Goal: Transaction & Acquisition: Purchase product/service

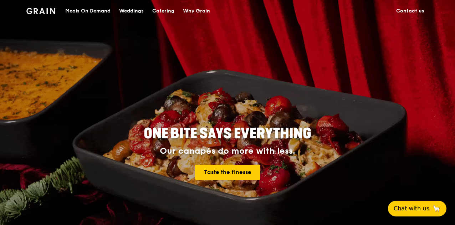
click at [161, 9] on div "Catering" at bounding box center [163, 10] width 22 height 21
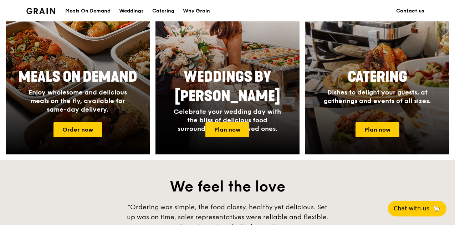
scroll to position [323, 0]
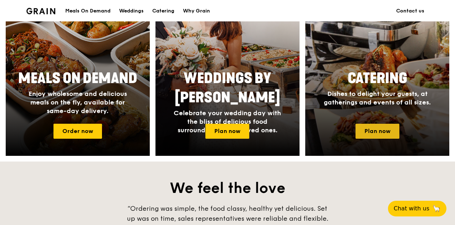
click at [376, 128] on link "Plan now" at bounding box center [377, 131] width 44 height 15
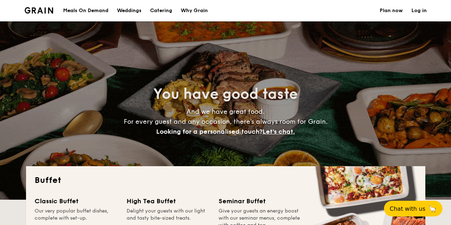
select select
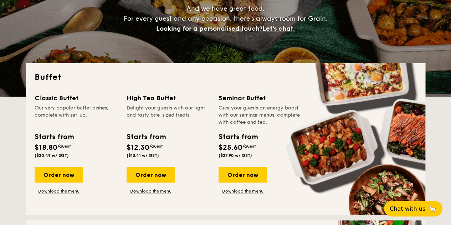
scroll to position [105, 0]
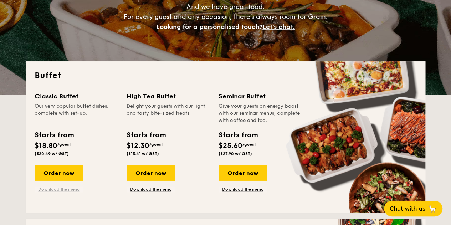
click at [53, 190] on link "Download the menu" at bounding box center [59, 189] width 48 height 6
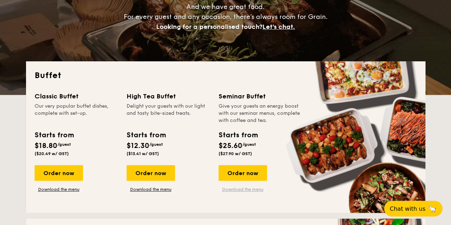
click at [239, 190] on link "Download the menu" at bounding box center [242, 189] width 48 height 6
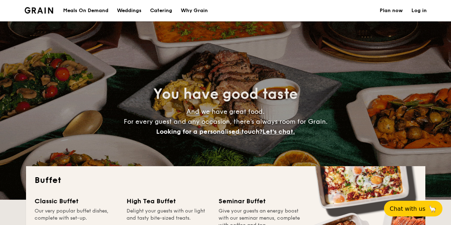
select select
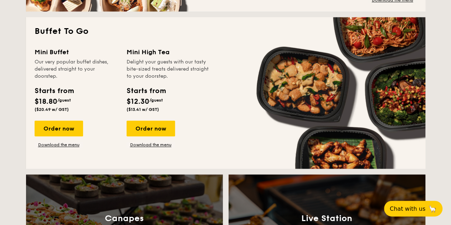
scroll to position [471, 0]
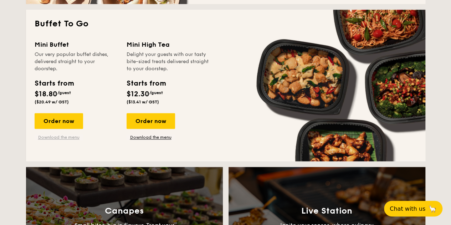
click at [67, 134] on link "Download the menu" at bounding box center [59, 137] width 48 height 6
click at [66, 122] on div "Order now" at bounding box center [59, 121] width 48 height 16
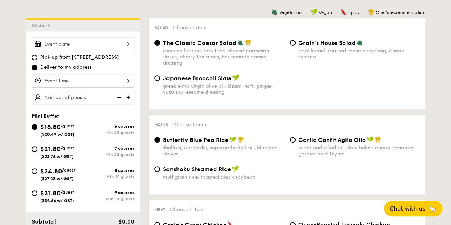
scroll to position [183, 0]
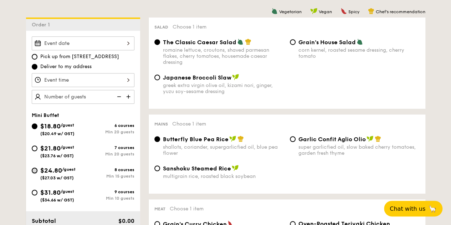
click at [35, 168] on input "$24.80 /guest ($27.03 w/ GST) 8 courses Min 15 guests" at bounding box center [35, 170] width 6 height 6
radio input "true"
radio input "false"
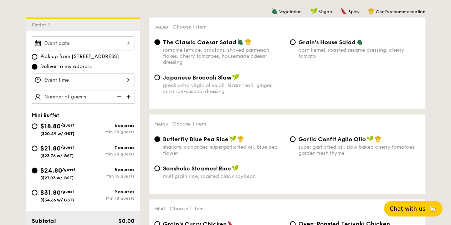
radio input "true"
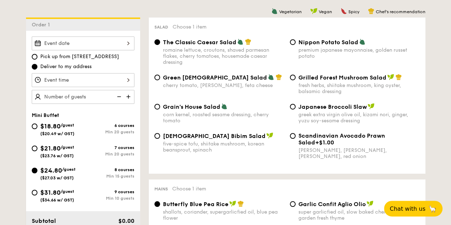
click at [129, 98] on img at bounding box center [129, 97] width 11 height 14
type input "20 guests"
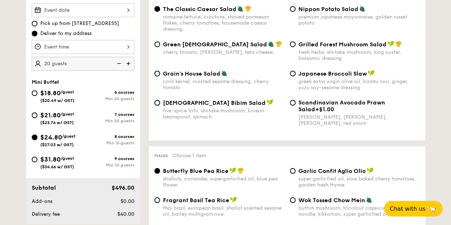
scroll to position [217, 0]
click at [293, 101] on input "Scandinavian Avocado Prawn Salad +$1.00 virgin [PERSON_NAME] dressing, dijon mu…" at bounding box center [293, 102] width 6 height 6
radio input "true"
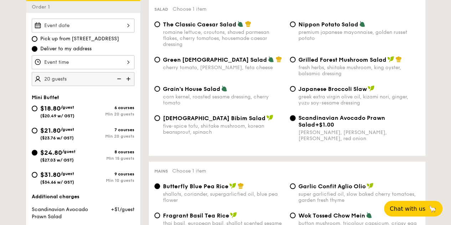
scroll to position [200, 0]
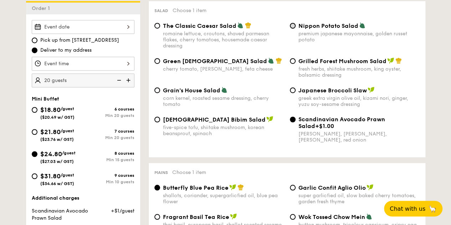
click at [291, 24] on input "Nippon Potato Salad premium japanese mayonnaise, golden russet potato" at bounding box center [293, 26] width 6 height 6
radio input "true"
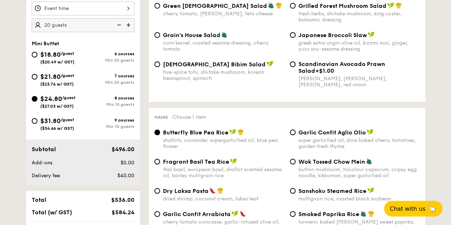
scroll to position [325, 0]
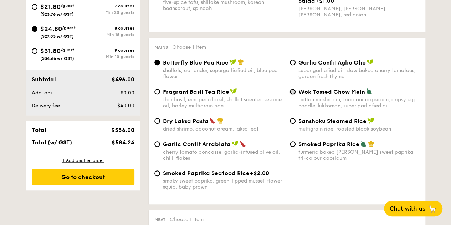
click at [294, 93] on input "Wok Tossed Chow Mein button mushroom, tricolour capsicum, cripsy egg noodle, ki…" at bounding box center [293, 92] width 6 height 6
radio input "true"
drag, startPoint x: 165, startPoint y: 132, endPoint x: 159, endPoint y: 126, distance: 8.6
click at [159, 126] on div "Dry Laksa Pasta dried shrimp, coconut cream, laksa leaf" at bounding box center [218, 124] width 135 height 15
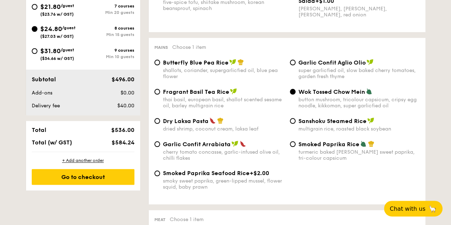
click at [160, 121] on div "Dry Laksa Pasta dried shrimp, coconut cream, laksa leaf" at bounding box center [218, 124] width 135 height 15
click at [156, 121] on input "Dry Laksa Pasta dried shrimp, coconut cream, laksa leaf" at bounding box center [157, 121] width 6 height 6
radio input "true"
click at [294, 91] on input "Wok Tossed Chow Mein button mushroom, tricolour capsicum, cripsy egg noodle, ki…" at bounding box center [293, 92] width 6 height 6
radio input "true"
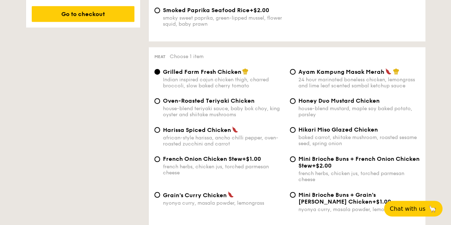
scroll to position [515, 0]
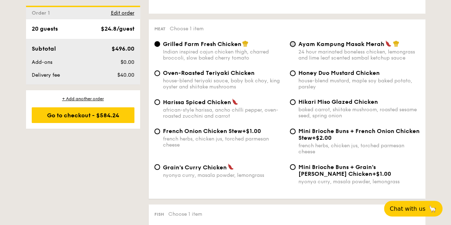
click at [293, 46] on input "Ayam Kampung Masak Merah 24 hour marinated boneless chicken, lemongrass and lim…" at bounding box center [293, 44] width 6 height 6
radio input "true"
click at [155, 45] on input "Grilled Farm Fresh Chicken Indian inspired cajun chicken thigh, charred broccol…" at bounding box center [157, 44] width 6 height 6
radio input "true"
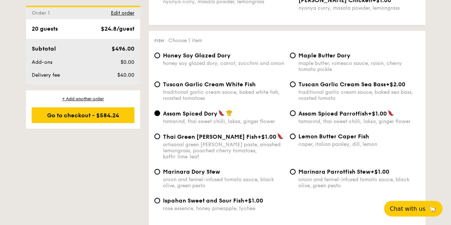
scroll to position [689, 0]
click at [295, 59] on div "Maple Butter Dory maple butter, romesco sauce, raisin, cherry tomato pickle" at bounding box center [354, 62] width 135 height 20
click at [293, 58] on input "Maple Butter Dory maple butter, romesco sauce, raisin, cherry tomato pickle" at bounding box center [293, 55] width 6 height 6
radio input "true"
click at [156, 116] on input "Assam Spiced Dory tamarind, thai sweet chilli, laksa, ginger flower" at bounding box center [157, 113] width 6 height 6
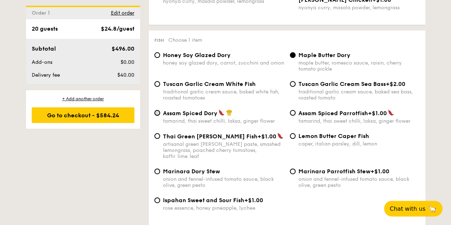
radio input "true"
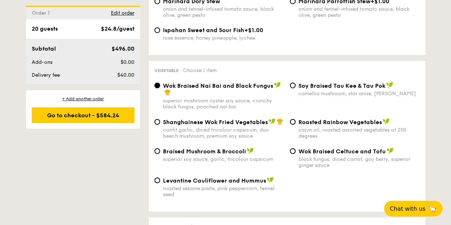
scroll to position [859, 0]
click at [158, 121] on input "Shanghainese Wok Fried Vegetables confit garlic, diced tricolour capsicum, duo …" at bounding box center [157, 122] width 6 height 6
radio input "true"
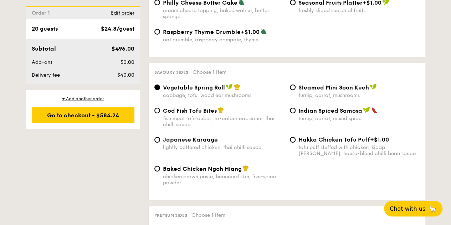
scroll to position [1186, 0]
click at [155, 109] on div "Cod Fish Tofu Bites fish meat tofu cubes, tri-colour capsicum, thai chilli sauce" at bounding box center [218, 117] width 135 height 21
click at [158, 112] on input "Cod Fish Tofu Bites fish meat tofu cubes, tri-colour capsicum, thai chilli sauce" at bounding box center [157, 110] width 6 height 6
radio input "true"
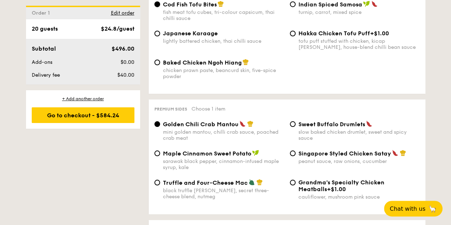
scroll to position [1347, 0]
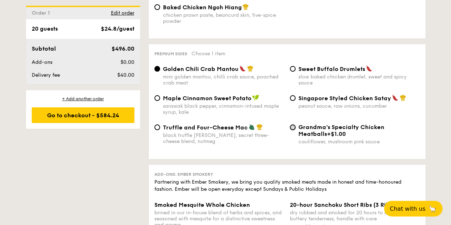
click at [292, 128] on input "Grandma's Specialty Chicken Meatballs +$1.00 cauliflower, mushroom pink sauce" at bounding box center [293, 127] width 6 height 6
radio input "true"
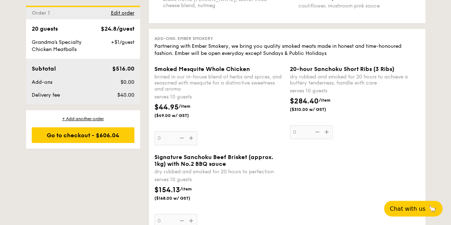
scroll to position [1475, 0]
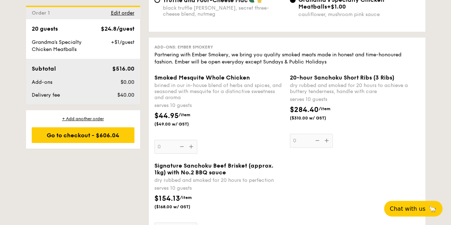
click at [190, 151] on div "Smoked Mesquite Whole Chicken brined in our in-house blend of herbs and spices,…" at bounding box center [219, 113] width 130 height 79
click at [190, 151] on input "0" at bounding box center [175, 147] width 43 height 14
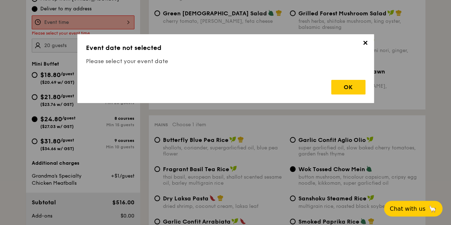
scroll to position [190, 0]
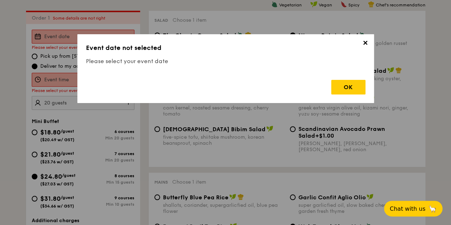
click at [367, 43] on span "✕" at bounding box center [365, 44] width 10 height 10
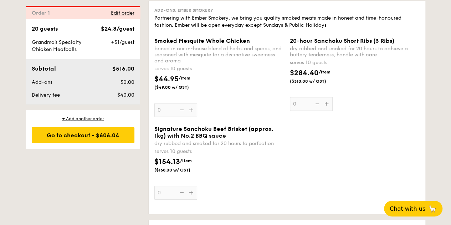
scroll to position [1510, 0]
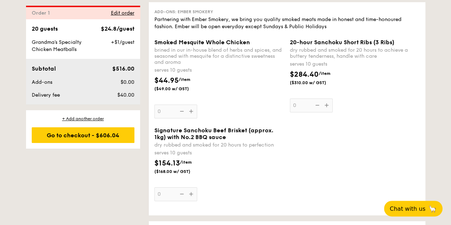
click at [159, 114] on div "Smoked Mesquite Whole Chicken brined in our in-house blend of herbs and spices,…" at bounding box center [219, 78] width 130 height 79
click at [159, 114] on input "0" at bounding box center [175, 111] width 43 height 14
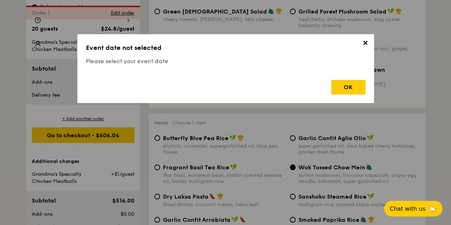
scroll to position [190, 0]
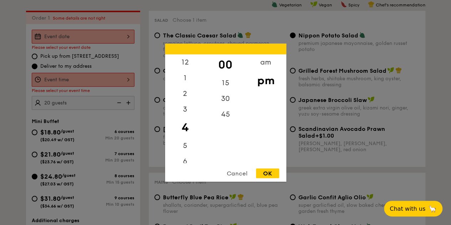
click at [125, 76] on div "12 1 2 3 4 5 6 7 8 9 10 11 00 15 30 45 am pm Cancel OK" at bounding box center [83, 80] width 103 height 14
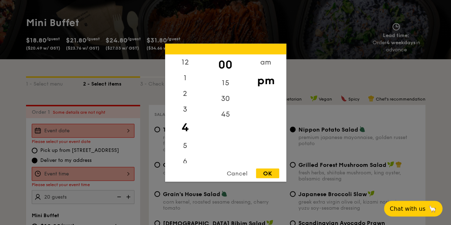
scroll to position [96, 0]
click at [46, 130] on div at bounding box center [225, 112] width 451 height 225
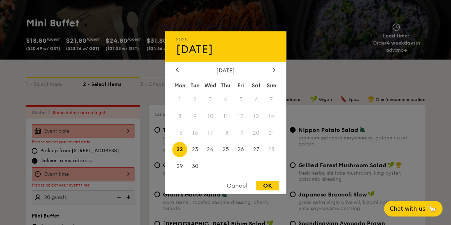
click at [41, 127] on div "2025 Sep [DATE] Tue Wed Thu Fri Sat Sun 1 2 3 4 5 6 7 8 9 10 11 12 13 14 15 16 …" at bounding box center [83, 131] width 103 height 14
click at [271, 149] on span "28" at bounding box center [271, 149] width 15 height 15
click at [269, 149] on span "28" at bounding box center [271, 149] width 15 height 15
click at [230, 151] on span "25" at bounding box center [225, 149] width 15 height 15
click at [274, 150] on span "28" at bounding box center [271, 149] width 15 height 15
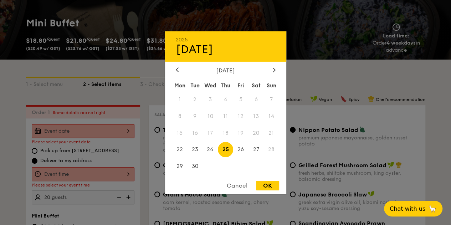
click at [270, 149] on span "28" at bounding box center [271, 149] width 15 height 15
click at [245, 164] on span at bounding box center [240, 166] width 15 height 15
click at [217, 167] on span at bounding box center [209, 166] width 15 height 15
click at [272, 150] on span "28" at bounding box center [271, 149] width 15 height 15
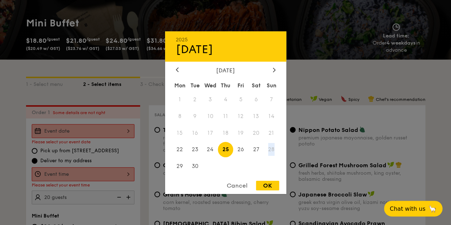
click at [272, 150] on span "28" at bounding box center [271, 149] width 15 height 15
click at [269, 150] on span "28" at bounding box center [271, 149] width 15 height 15
click at [233, 166] on span at bounding box center [240, 166] width 15 height 15
click at [270, 150] on span "28" at bounding box center [271, 149] width 15 height 15
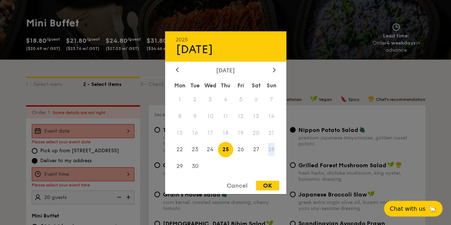
click at [270, 150] on span "28" at bounding box center [271, 149] width 15 height 15
click at [235, 167] on span at bounding box center [240, 166] width 15 height 15
click at [234, 185] on div "Cancel" at bounding box center [236, 186] width 35 height 10
click at [63, 127] on div "2025 Sep [DATE] Tue Wed Thu Fri Sat Sun 1 2 3 4 5 6 7 8 9 10 11 12 13 14 15 16 …" at bounding box center [83, 131] width 103 height 14
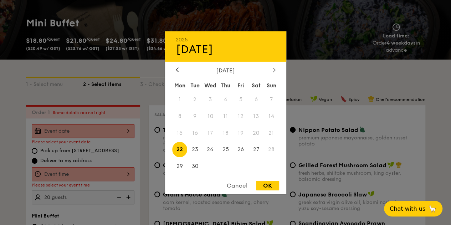
click at [275, 69] on div at bounding box center [274, 70] width 6 height 7
click at [176, 70] on icon at bounding box center [177, 69] width 3 height 5
click at [418, 209] on span "Chat with us" at bounding box center [406, 208] width 37 height 7
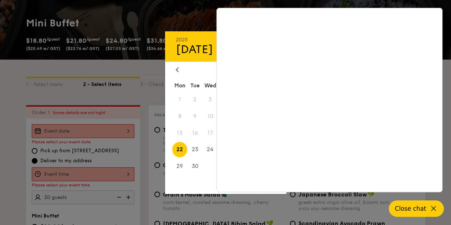
click at [149, 72] on div at bounding box center [225, 112] width 451 height 225
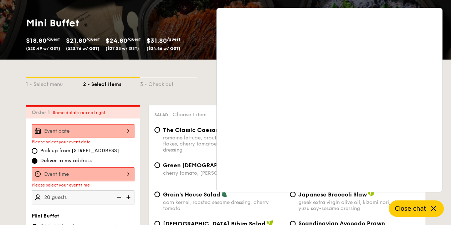
click at [431, 207] on icon at bounding box center [433, 208] width 9 height 9
